Goal: Task Accomplishment & Management: Complete application form

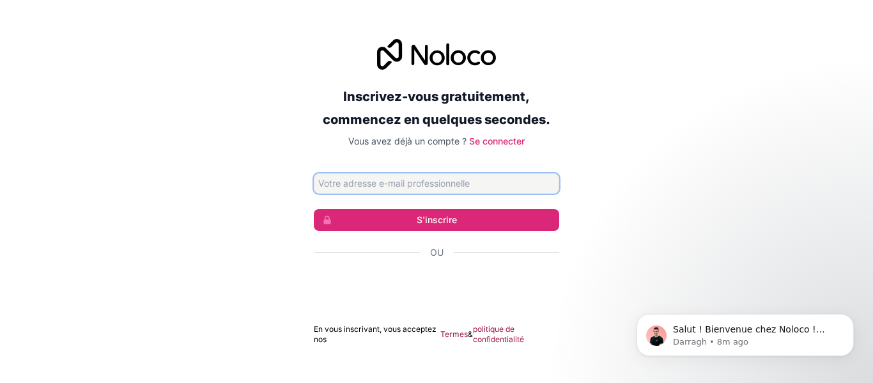
click at [425, 192] on input "Adresse email" at bounding box center [437, 183] width 246 height 20
click at [265, 247] on div "Inscrivez-vous gratuitement, commencez en quelques secondes. Vous avez déjà un …" at bounding box center [436, 191] width 873 height 341
click at [503, 136] on font "Se connecter" at bounding box center [497, 141] width 56 height 11
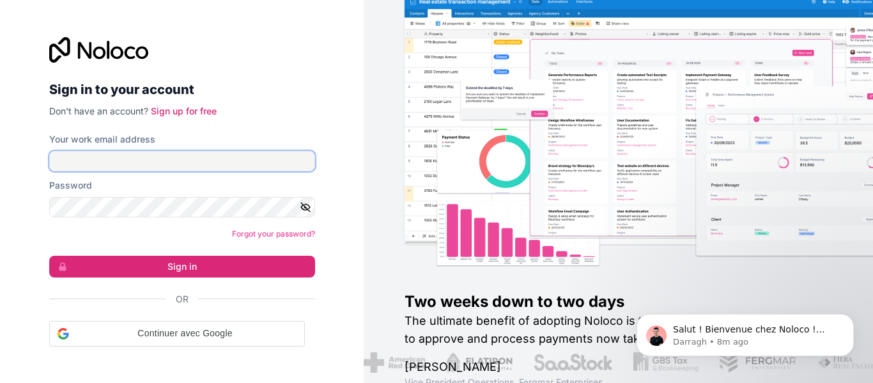
type input "[EMAIL_ADDRESS][DOMAIN_NAME]"
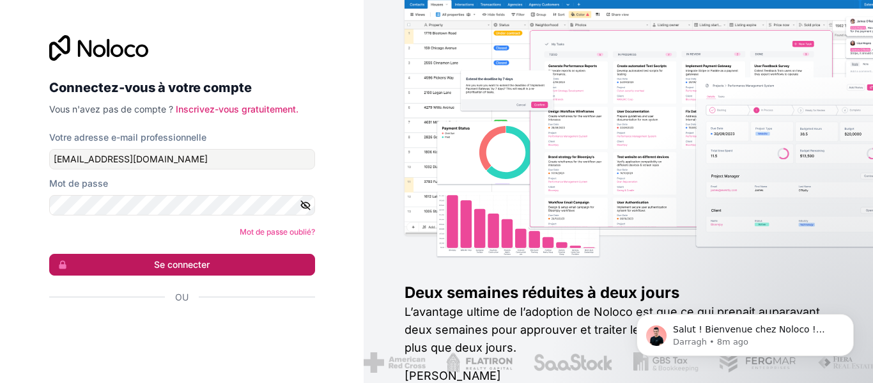
click at [178, 267] on font "Se connecter" at bounding box center [182, 264] width 56 height 11
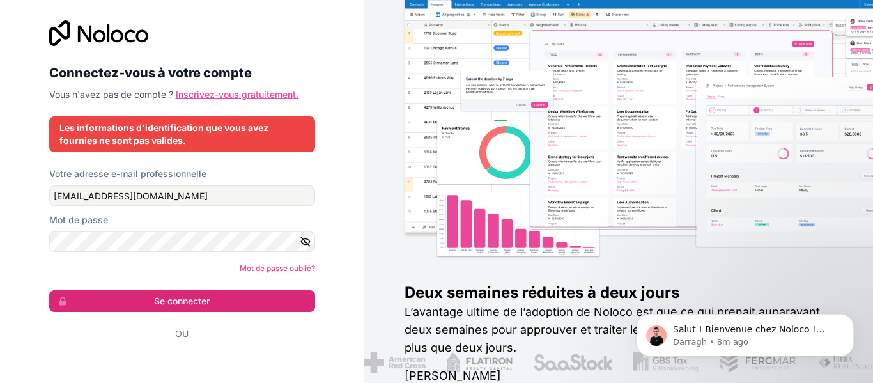
click at [250, 94] on font "Inscrivez-vous gratuitement." at bounding box center [237, 94] width 123 height 11
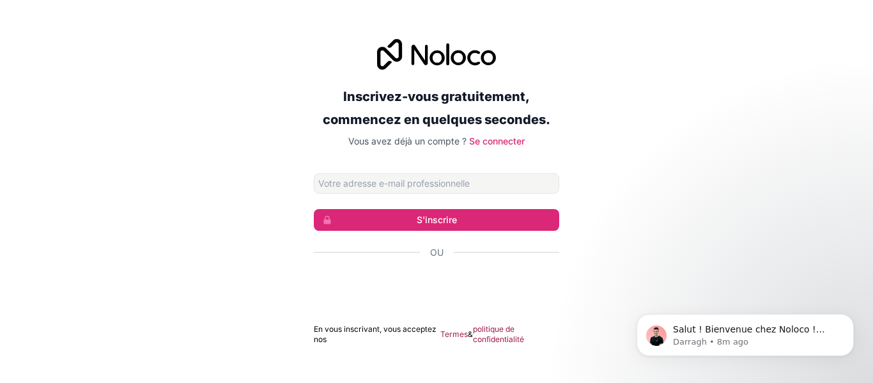
click at [371, 185] on input "Adresse email" at bounding box center [437, 183] width 246 height 20
type input "[EMAIL_ADDRESS][DOMAIN_NAME]"
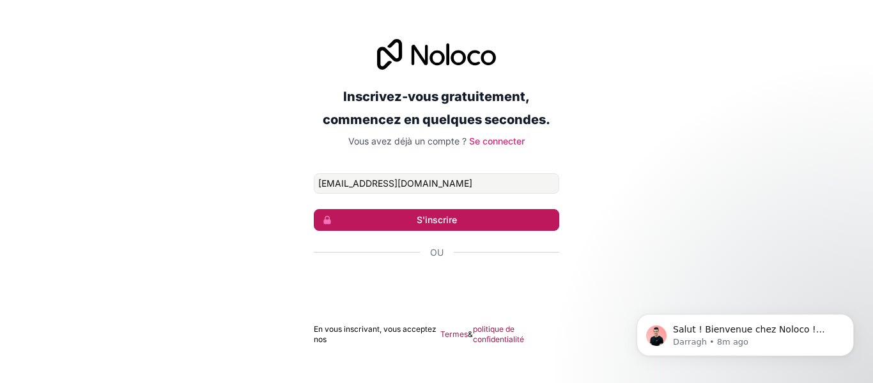
click at [443, 219] on font "S'inscrire" at bounding box center [437, 219] width 40 height 11
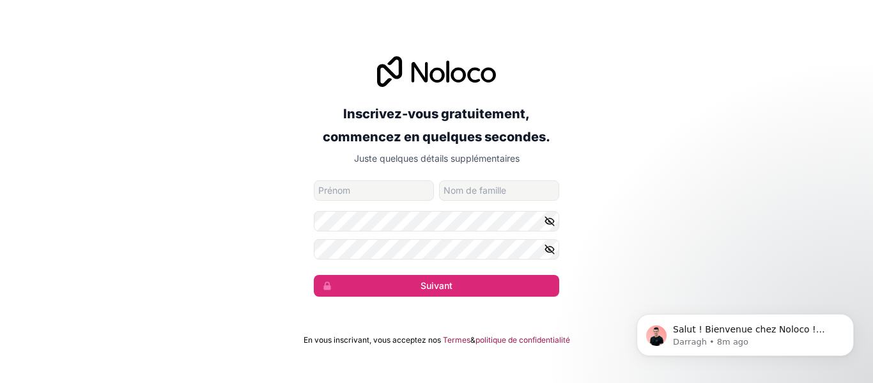
click at [405, 189] on input "prénom" at bounding box center [374, 190] width 120 height 20
type input "Tsiory"
click at [478, 187] on input "nom de famille" at bounding box center [499, 190] width 120 height 20
type input "[PERSON_NAME]"
click at [554, 220] on icon "button" at bounding box center [550, 221] width 12 height 12
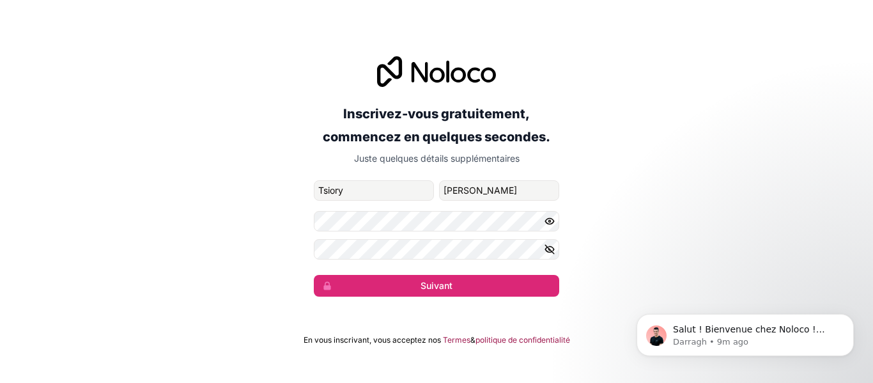
click at [549, 245] on icon "button" at bounding box center [550, 250] width 12 height 12
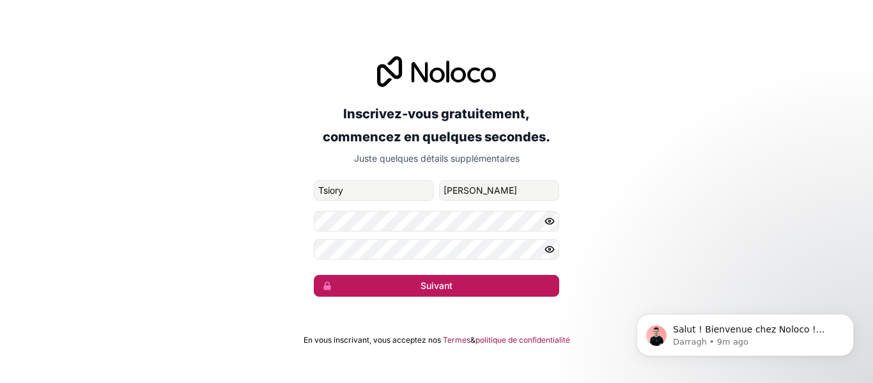
click at [444, 286] on font "Suivant" at bounding box center [437, 285] width 32 height 11
